Goal: Transaction & Acquisition: Purchase product/service

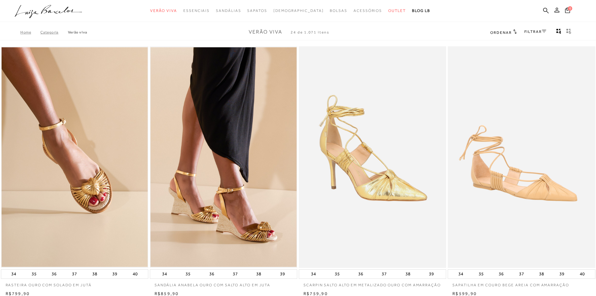
click at [557, 9] on icon at bounding box center [556, 10] width 5 height 5
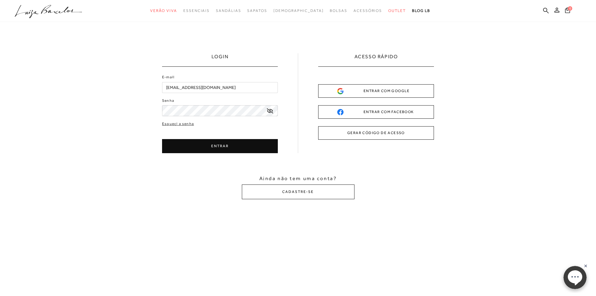
click at [218, 145] on button "ENTRAR" at bounding box center [220, 146] width 116 height 14
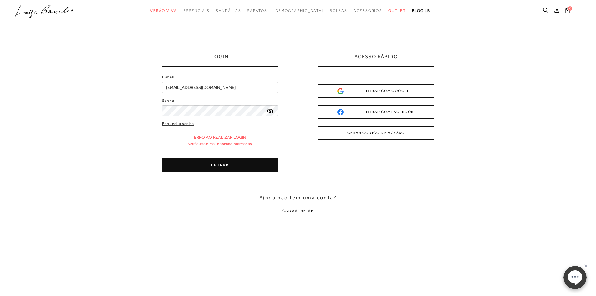
click at [271, 112] on icon at bounding box center [270, 110] width 6 height 5
click at [245, 164] on button "ENTRAR" at bounding box center [220, 165] width 116 height 14
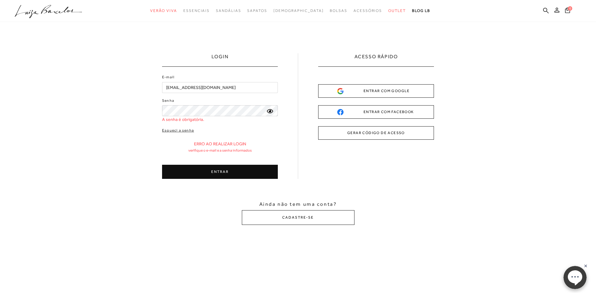
click at [223, 164] on div "Esqueci a senha Erro ao realizar login Verifique o e-mail e a senha informados …" at bounding box center [220, 152] width 116 height 51
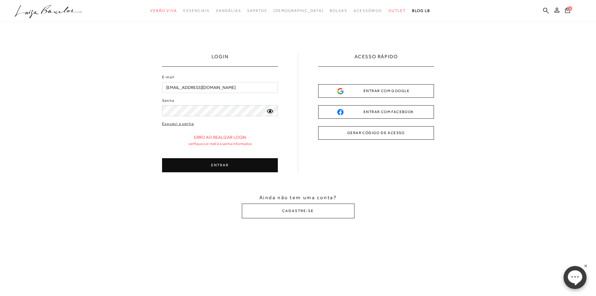
click at [225, 165] on button "ENTRAR" at bounding box center [220, 165] width 116 height 14
click at [167, 142] on div "Erro ao realizar login Verifique o e-mail e a senha informados" at bounding box center [220, 139] width 116 height 11
click at [226, 166] on button "ENTRAR" at bounding box center [220, 165] width 116 height 14
click at [175, 124] on link "Esqueci a senha" at bounding box center [178, 124] width 32 height 6
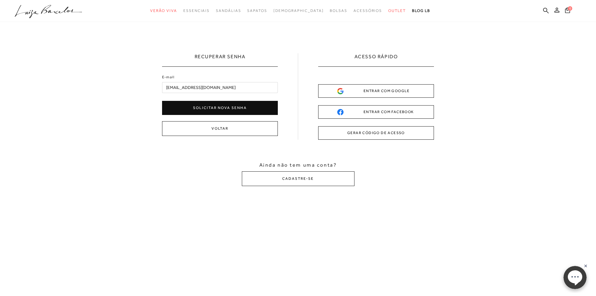
click at [226, 107] on button "Solicitar nova senha" at bounding box center [220, 108] width 116 height 14
click at [210, 94] on div "E-mail [EMAIL_ADDRESS][DOMAIN_NAME] Foi enviado para seu e-mail um link para re…" at bounding box center [220, 95] width 116 height 43
click at [219, 130] on button "Voltar" at bounding box center [220, 131] width 116 height 15
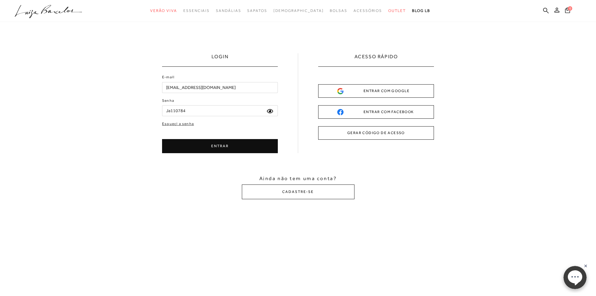
click at [190, 112] on input "Ja110784" at bounding box center [220, 110] width 116 height 11
click at [227, 149] on button "ENTRAR" at bounding box center [220, 146] width 116 height 14
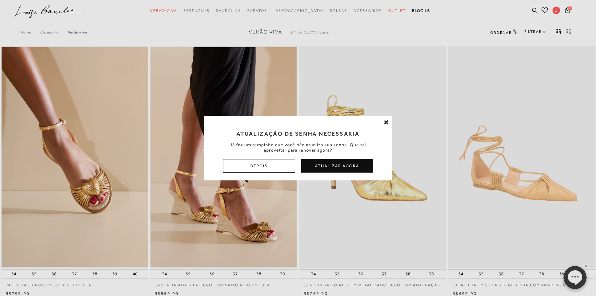
click at [24, 33] on div "Atualização de Senha Necessária Já faz um tempinho que você não atualiza sua se…" at bounding box center [298, 148] width 596 height 296
click at [569, 9] on div "Atualização de Senha Necessária Já faz um tempinho que você não atualiza sua se…" at bounding box center [298, 148] width 596 height 296
click at [557, 10] on div "Atualização de Senha Necessária Já faz um tempinho que você não atualiza sua se…" at bounding box center [298, 148] width 596 height 296
click at [543, 8] on div "Atualização de Senha Necessária Já faz um tempinho que você não atualiza sua se…" at bounding box center [298, 148] width 596 height 296
click at [555, 11] on div "Atualização de Senha Necessária Já faz um tempinho que você não atualiza sua se…" at bounding box center [298, 148] width 596 height 296
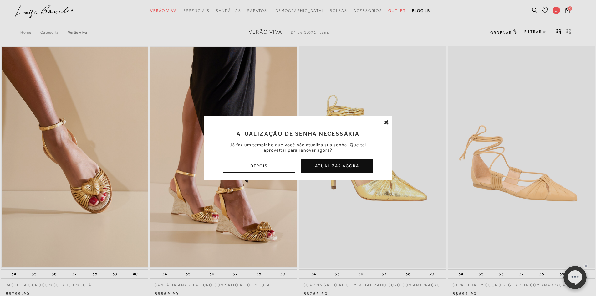
click at [555, 11] on div "Atualização de Senha Necessária Já faz um tempinho que você não atualiza sua se…" at bounding box center [298, 148] width 596 height 296
click at [555, 10] on div "Atualização de Senha Necessária Já faz um tempinho que você não atualiza sua se…" at bounding box center [298, 148] width 596 height 296
click at [539, 8] on div "Atualização de Senha Necessária Já faz um tempinho que você não atualiza sua se…" at bounding box center [298, 148] width 596 height 296
click at [544, 9] on div "Atualização de Senha Necessária Já faz um tempinho que você não atualiza sua se…" at bounding box center [298, 148] width 596 height 296
drag, startPoint x: 215, startPoint y: 7, endPoint x: 206, endPoint y: 14, distance: 11.3
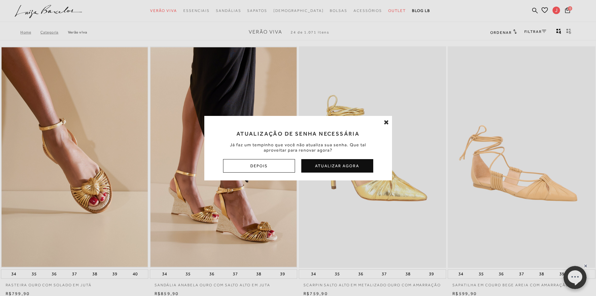
click at [214, 8] on div "Atualização de Senha Necessária Já faz um tempinho que você não atualiza sua se…" at bounding box center [298, 148] width 596 height 296
click at [210, 8] on div "Atualização de Senha Necessária Já faz um tempinho que você não atualiza sua se…" at bounding box center [298, 148] width 596 height 296
click at [387, 122] on icon at bounding box center [386, 122] width 5 height 6
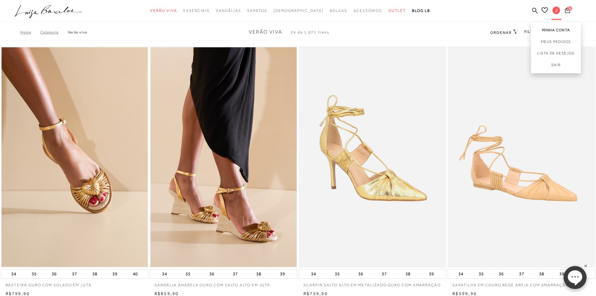
click at [558, 31] on link "Minha Conta" at bounding box center [556, 29] width 50 height 14
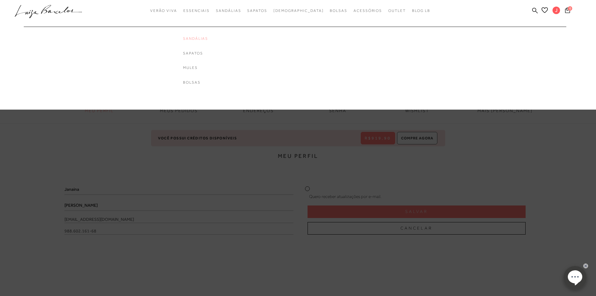
click at [207, 40] on link "Sandálias" at bounding box center [208, 38] width 50 height 5
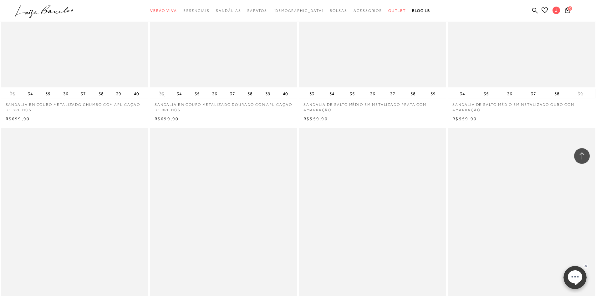
scroll to position [1126, 0]
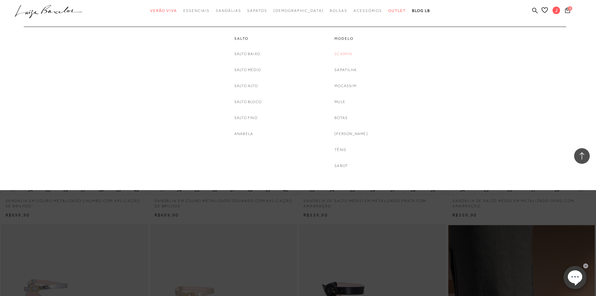
click at [347, 53] on link "Scarpin" at bounding box center [343, 54] width 18 height 7
click at [347, 53] on div at bounding box center [298, 95] width 596 height 190
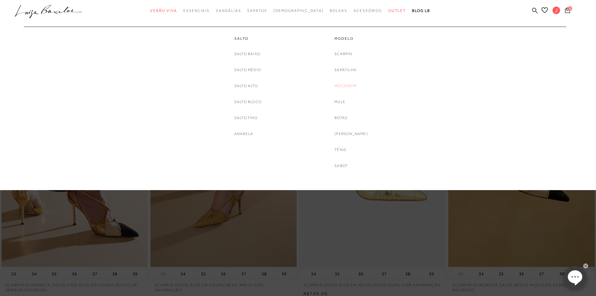
click at [352, 86] on link "Mocassim" at bounding box center [345, 86] width 22 height 7
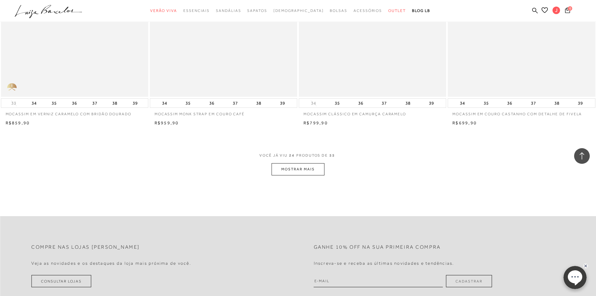
scroll to position [1470, 0]
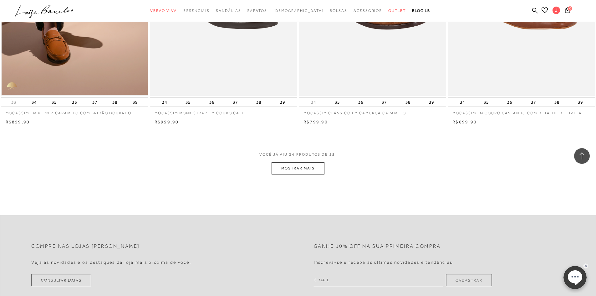
click at [295, 167] on button "MOSTRAR MAIS" at bounding box center [297, 168] width 53 height 12
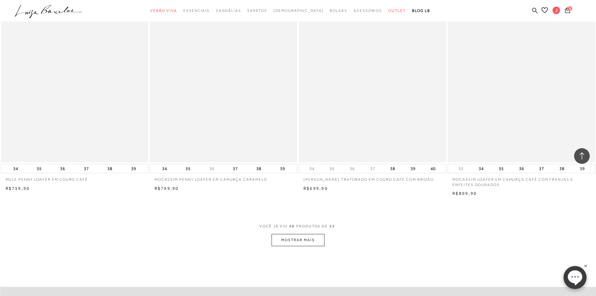
scroll to position [2971, 0]
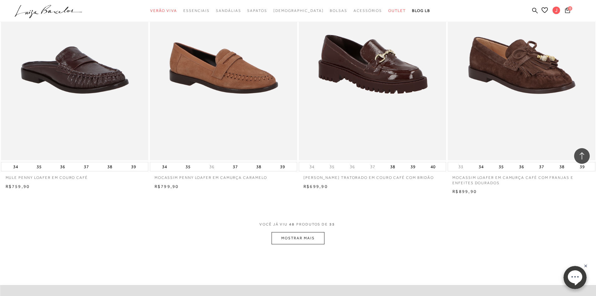
click at [296, 232] on button "MOSTRAR MAIS" at bounding box center [297, 238] width 53 height 12
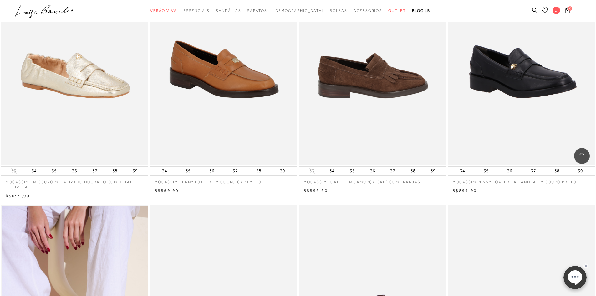
scroll to position [375, 0]
